Goal: Transaction & Acquisition: Subscribe to service/newsletter

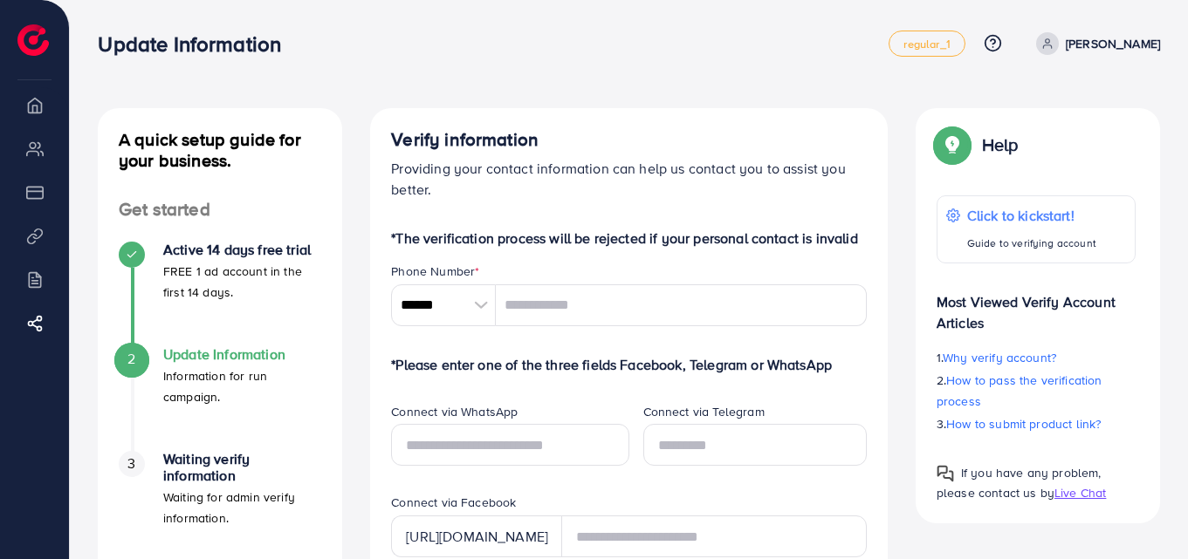
click at [655, 231] on p "*The verification process will be rejected if your personal contact is invalid" at bounding box center [629, 238] width 476 height 21
click at [964, 54] on link "regular_1" at bounding box center [926, 44] width 76 height 26
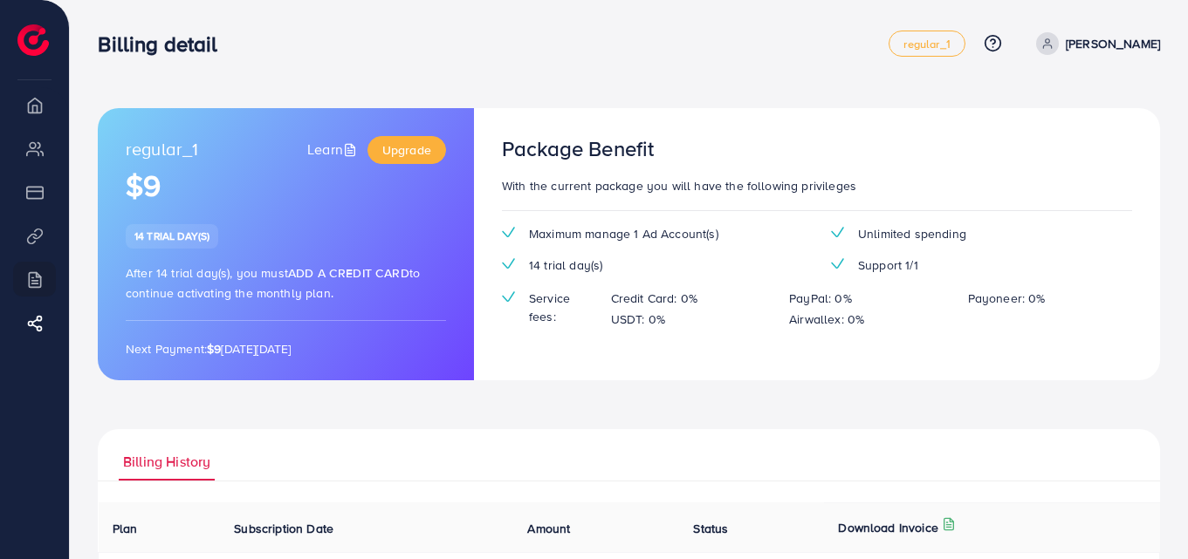
click at [772, 86] on div "regular_1 Learn Upgrade $9 14 trial day(s) After 14 trial day(s), you must Add …" at bounding box center [629, 401] width 1118 height 803
drag, startPoint x: 174, startPoint y: 247, endPoint x: 267, endPoint y: 246, distance: 93.4
click at [267, 246] on div "regular_1 Learn Upgrade $9 14 trial day(s) After 14 trial day(s), you must Add …" at bounding box center [286, 244] width 376 height 272
click at [428, 144] on span "Upgrade" at bounding box center [406, 149] width 49 height 17
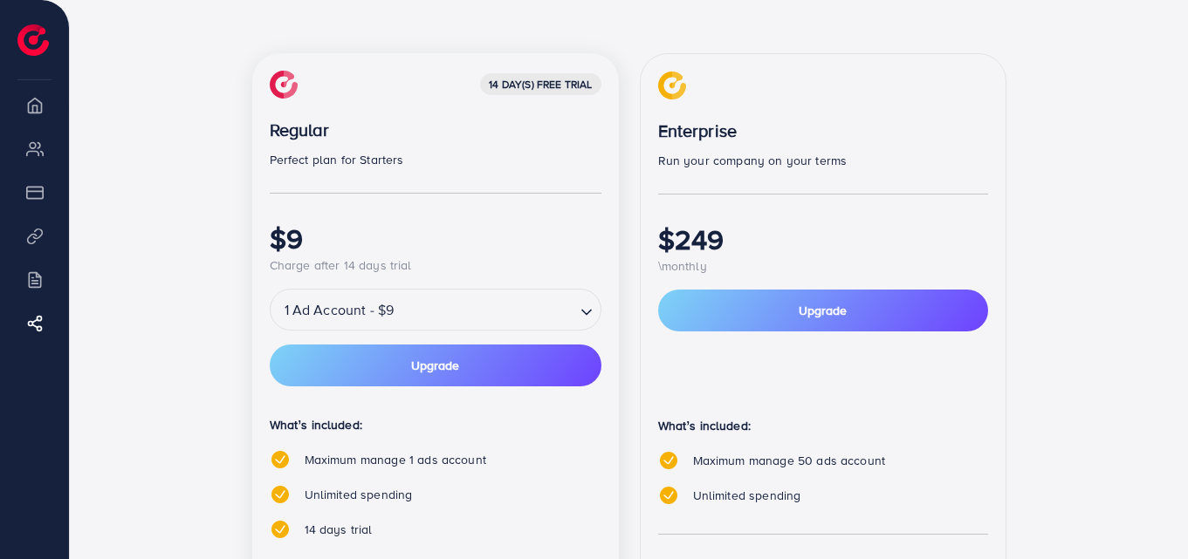
scroll to position [314, 0]
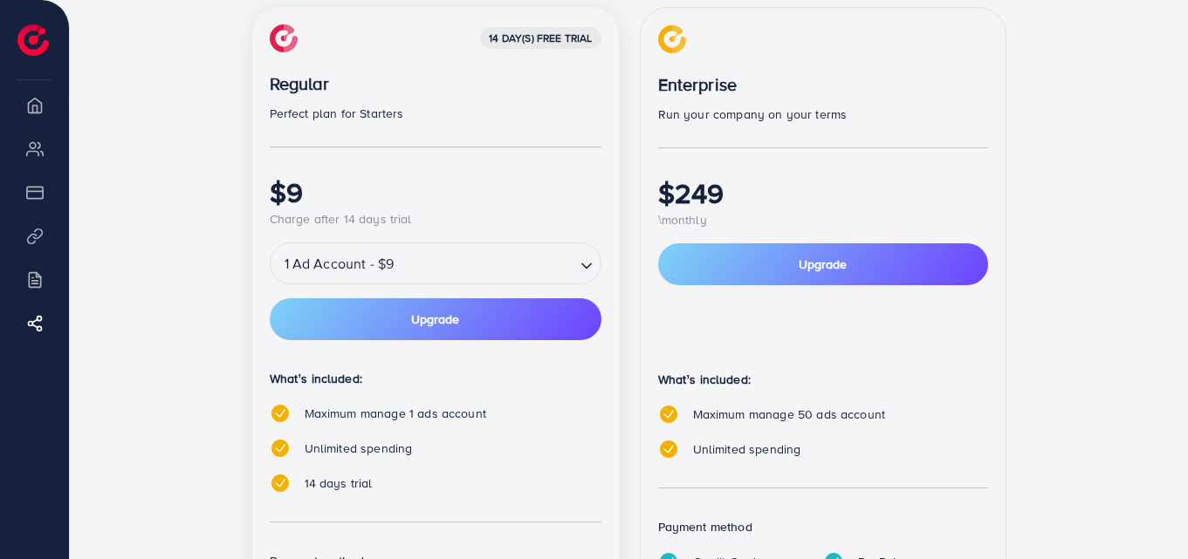
click at [500, 344] on div "14 day(s) free trial Regular Perfect plan for Starters $9 Charge after 14 days …" at bounding box center [435, 358] width 367 height 702
click at [494, 327] on button "Upgrade" at bounding box center [436, 319] width 332 height 42
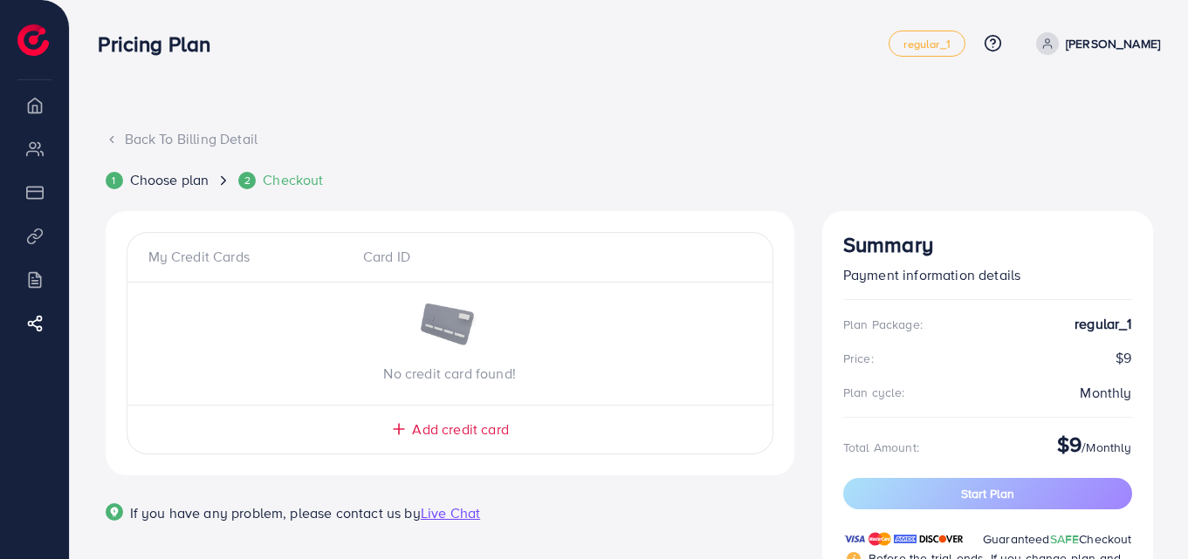
scroll to position [100, 0]
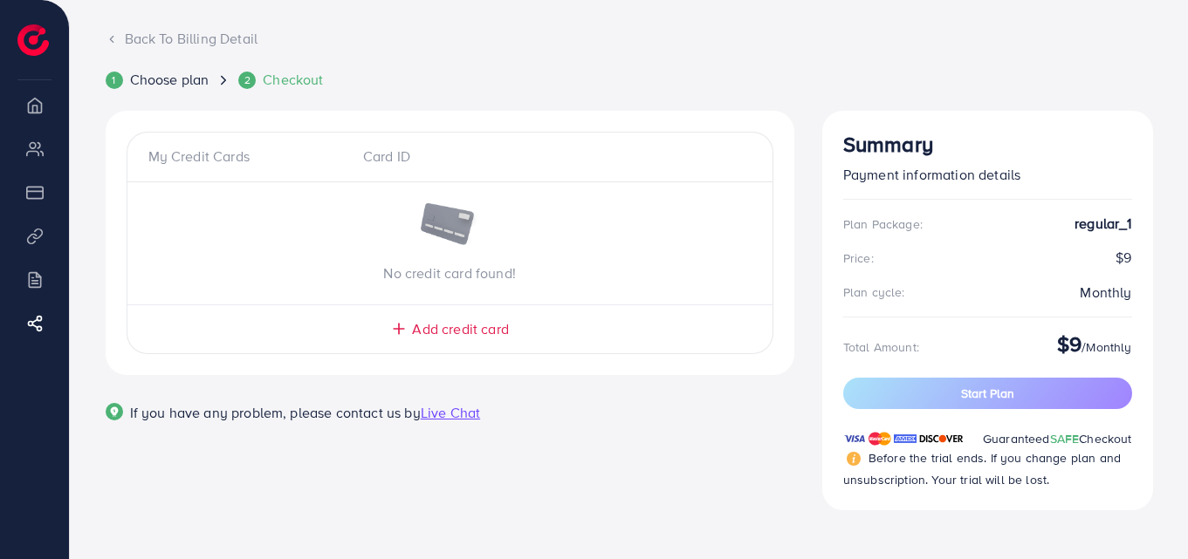
click at [436, 338] on span "Add credit card" at bounding box center [460, 329] width 96 height 20
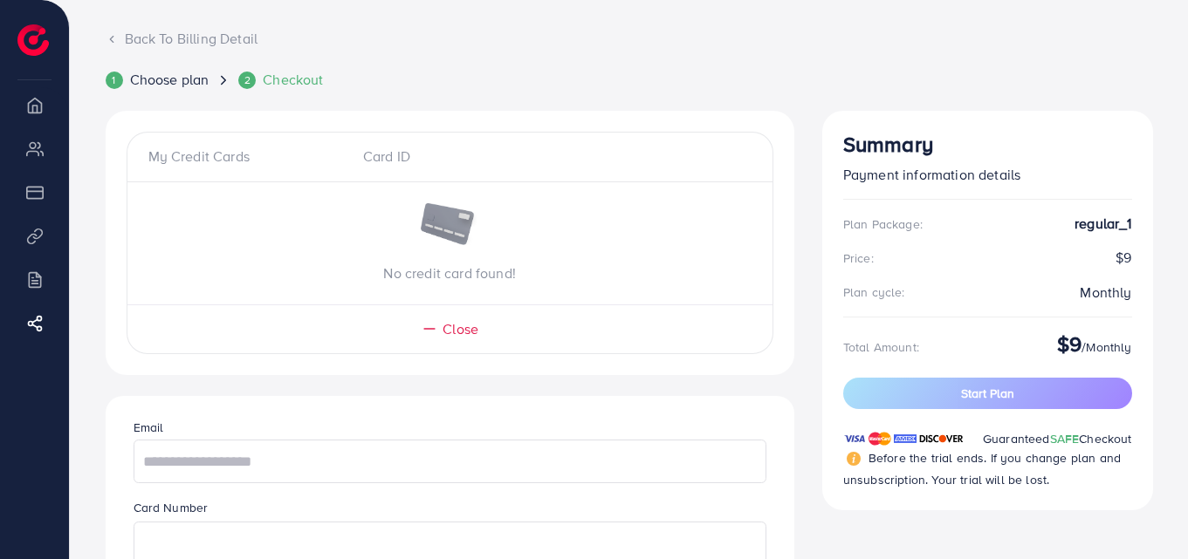
scroll to position [487, 0]
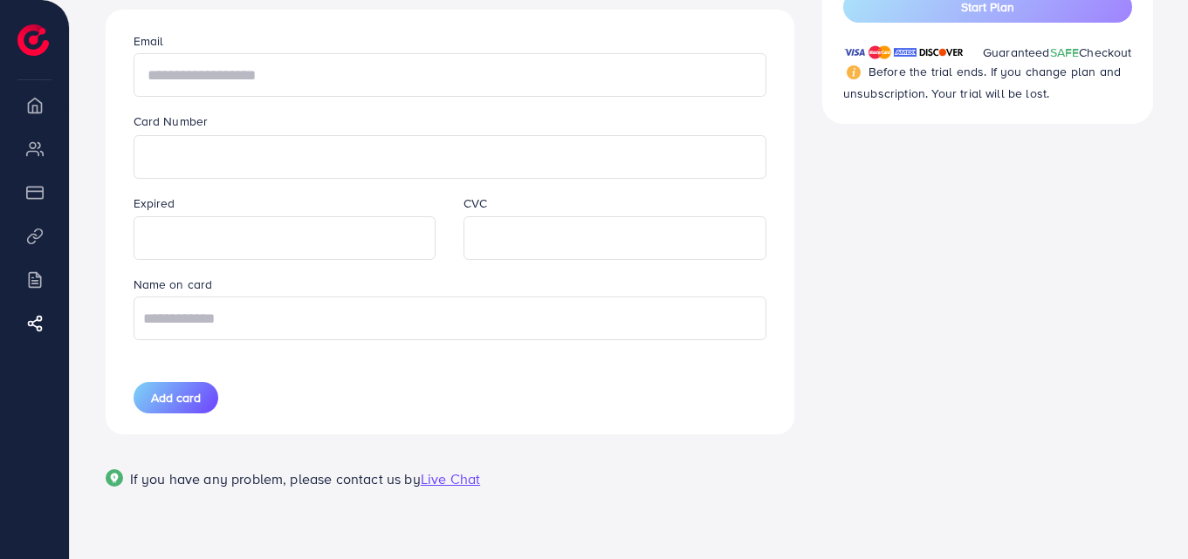
click at [347, 79] on input "text" at bounding box center [450, 75] width 633 height 44
click at [591, 106] on div "Email Card Number Expired CVC Name on card Add card" at bounding box center [450, 222] width 661 height 425
click at [935, 129] on div "Summary Payment information details Plan Package: regular_1 Price: $9 Plan cycl…" at bounding box center [987, 127] width 359 height 807
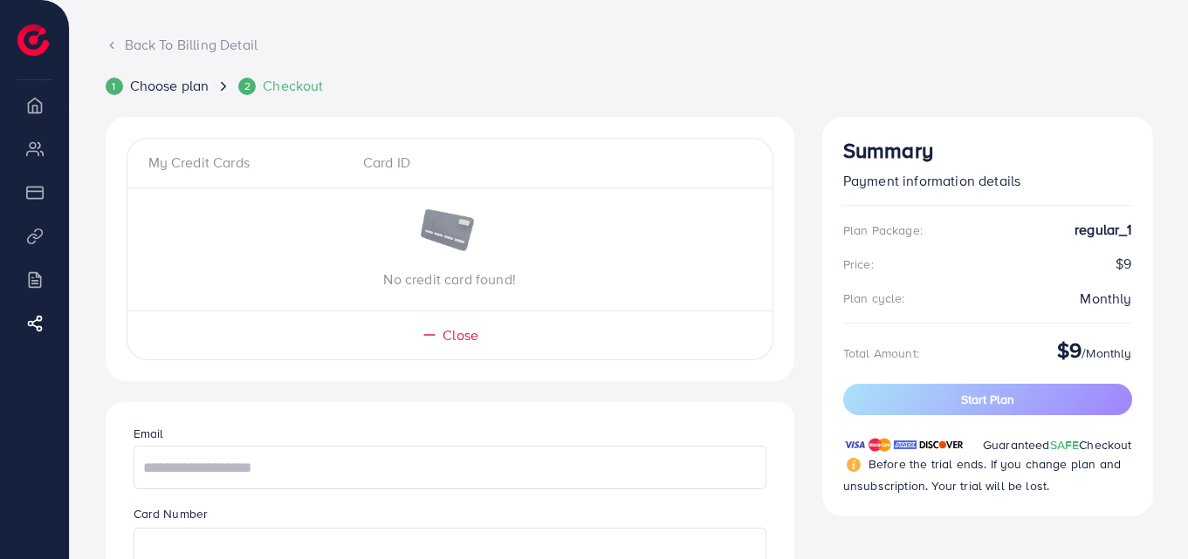
scroll to position [90, 0]
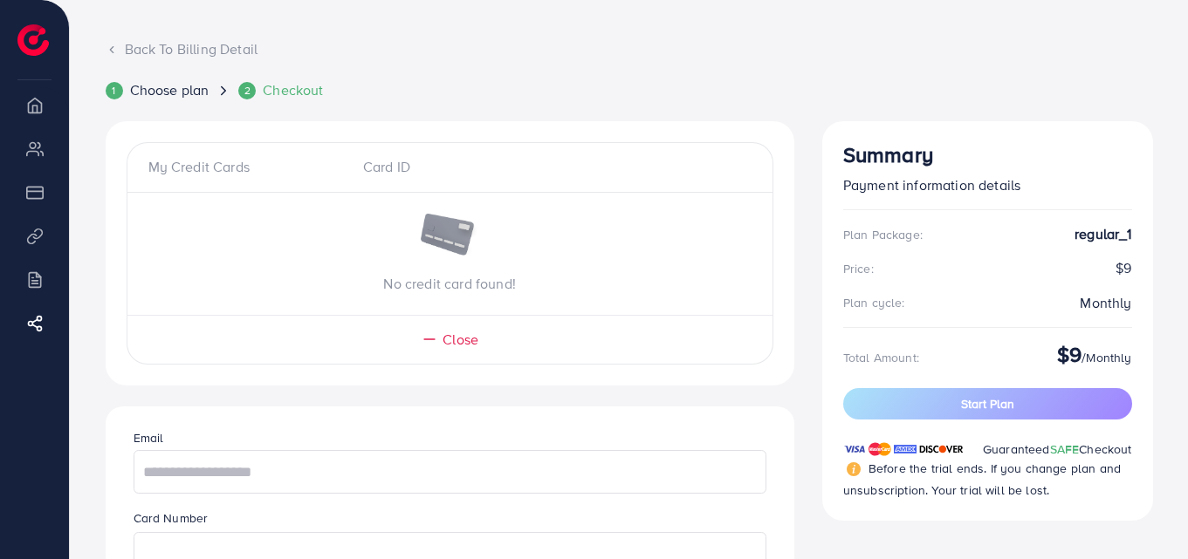
click at [358, 161] on div "Card ID" at bounding box center [449, 167] width 201 height 20
click at [431, 184] on div "My Credit Cards Card ID" at bounding box center [449, 174] width 645 height 35
click at [170, 85] on span "Choose plan" at bounding box center [169, 90] width 79 height 20
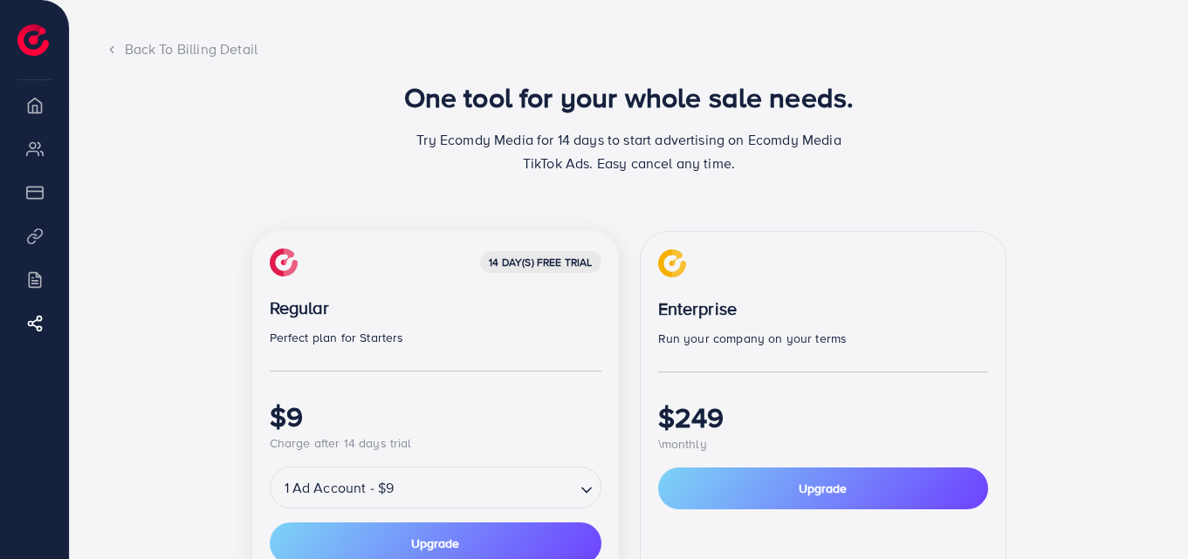
click at [138, 50] on div "Back To Billing Detail" at bounding box center [629, 49] width 1047 height 20
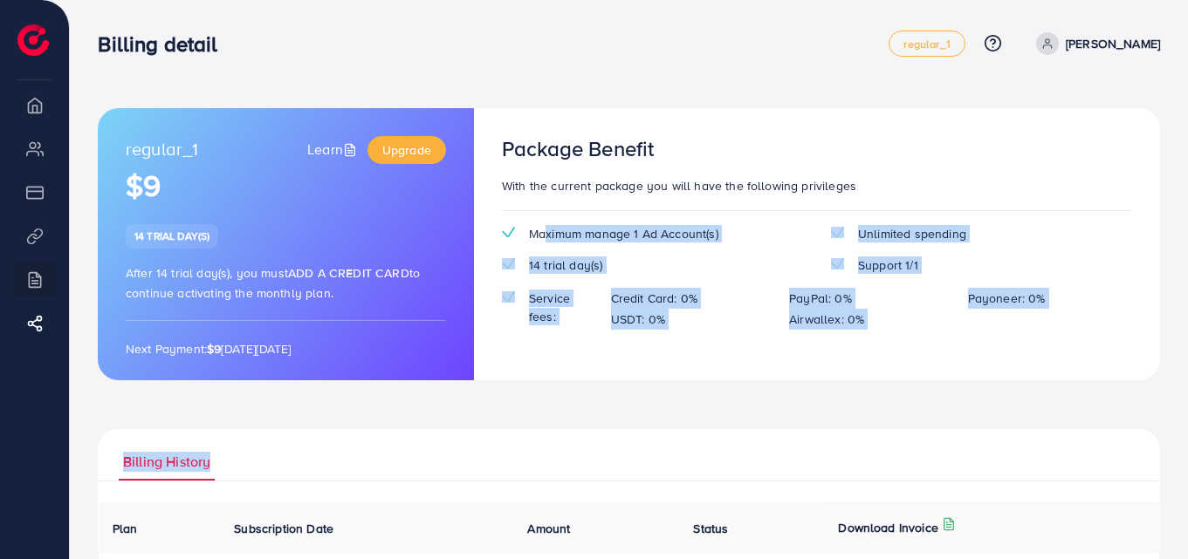
drag, startPoint x: 547, startPoint y: 230, endPoint x: 805, endPoint y: 408, distance: 312.5
click at [805, 408] on div "regular_1 Learn Upgrade $9 14 trial day(s) After 14 trial day(s), you must Add …" at bounding box center [629, 441] width 1062 height 667
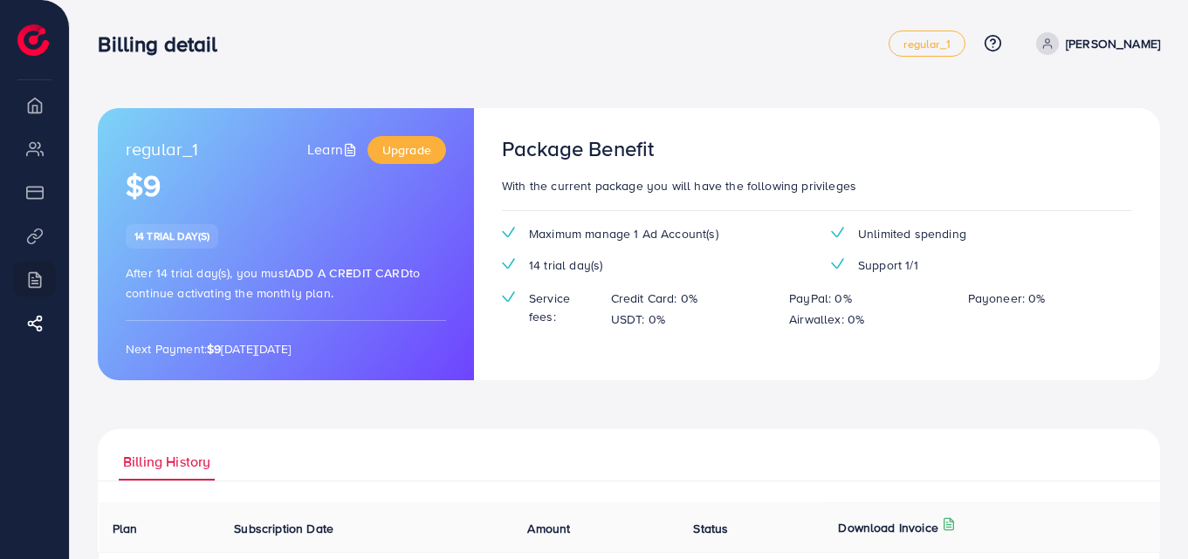
scroll to position [244, 0]
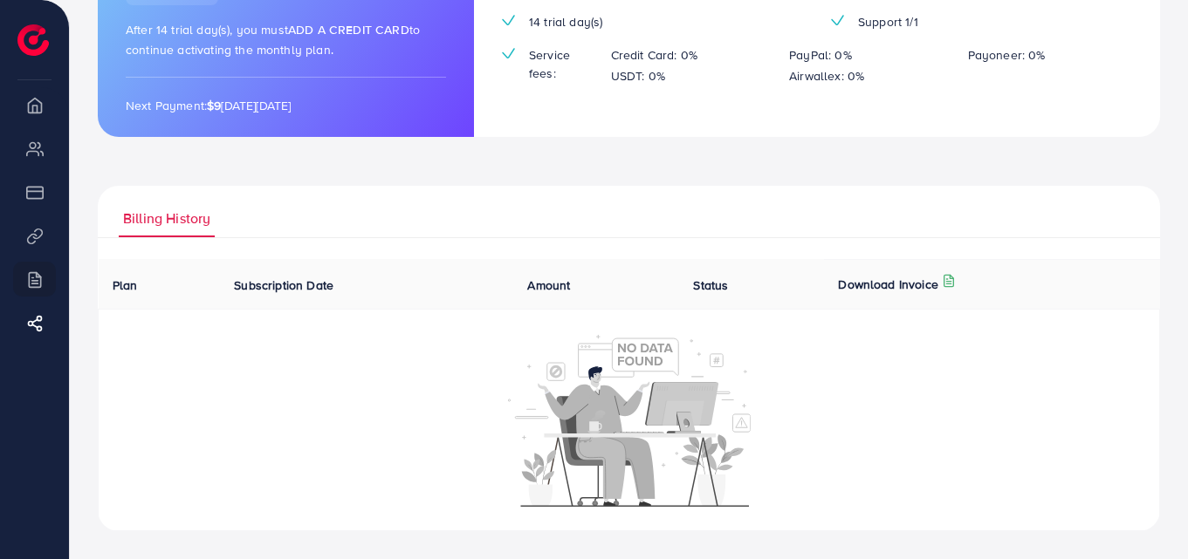
click at [655, 381] on img at bounding box center [629, 420] width 243 height 175
click at [907, 222] on ul "Billing History" at bounding box center [629, 212] width 1062 height 52
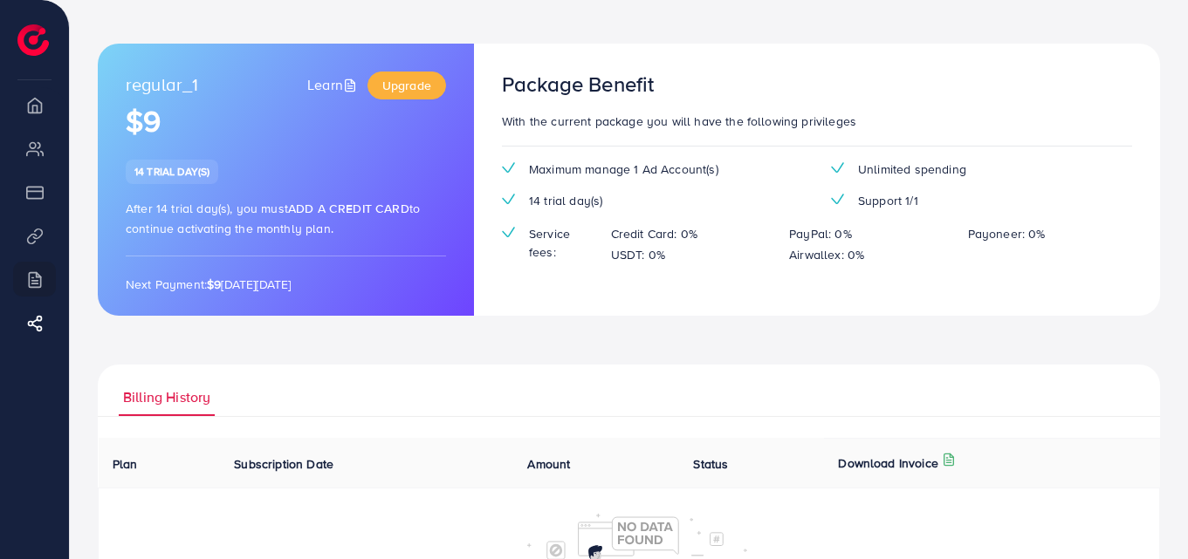
scroll to position [0, 0]
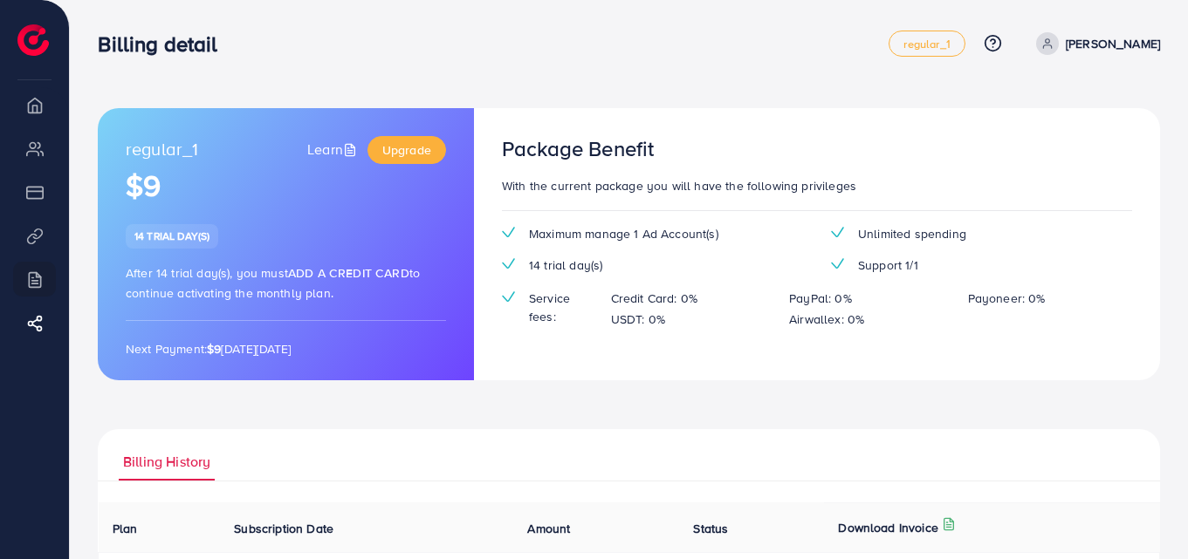
click at [22, 44] on img at bounding box center [32, 39] width 31 height 31
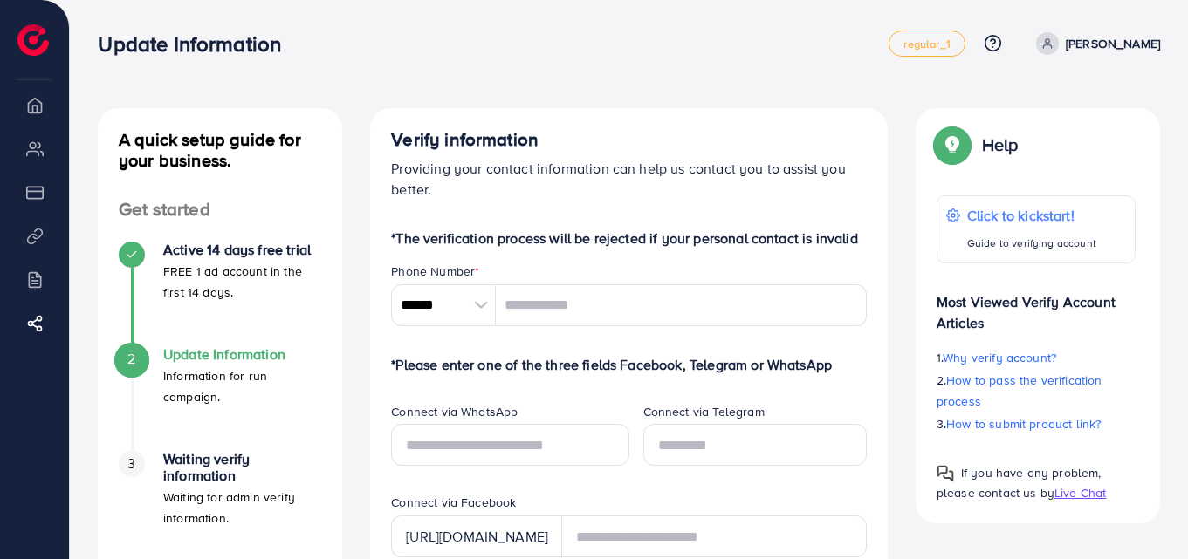
click at [33, 106] on li "Overview" at bounding box center [34, 104] width 69 height 35
